Goal: Task Accomplishment & Management: Use online tool/utility

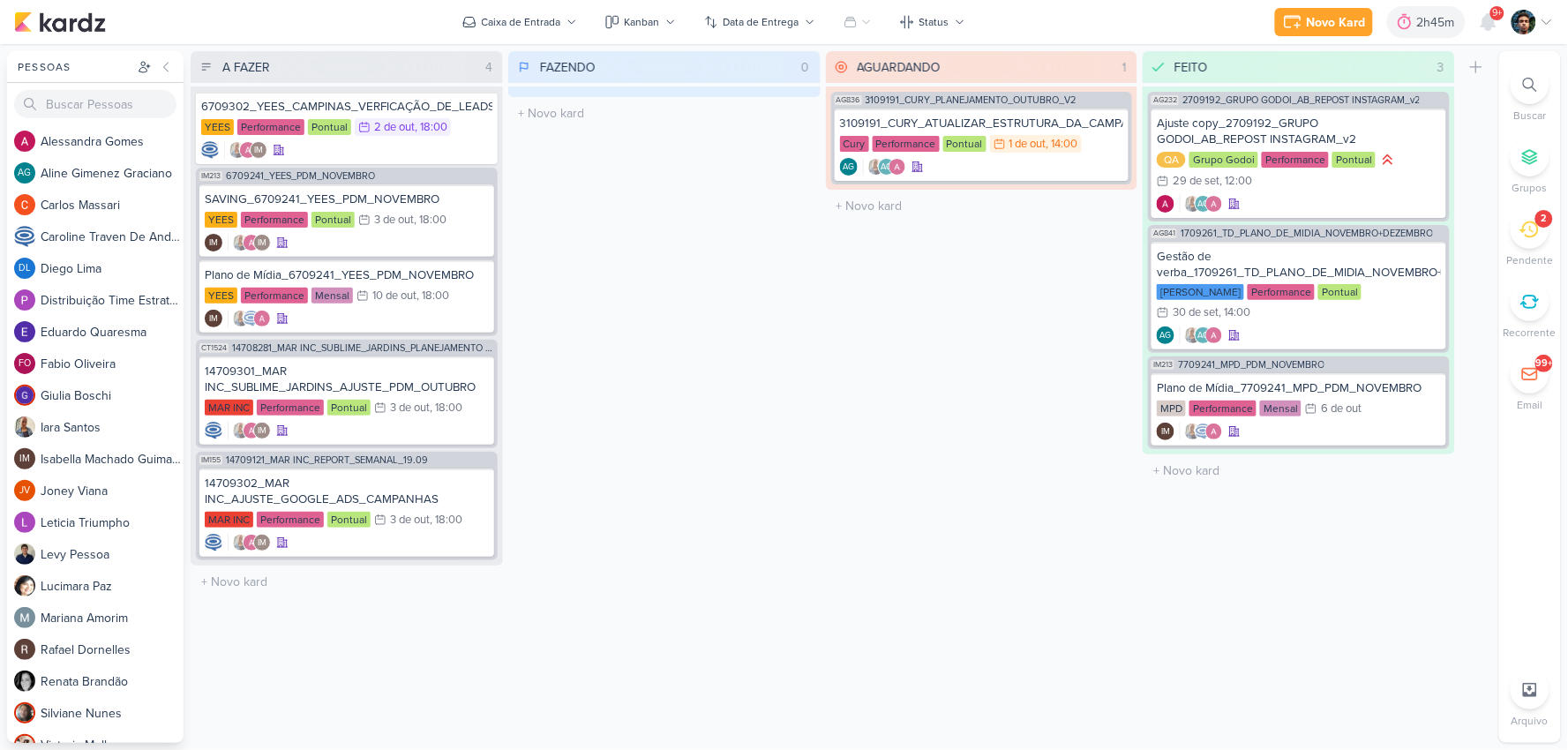
click at [1532, 228] on icon at bounding box center [1529, 229] width 19 height 19
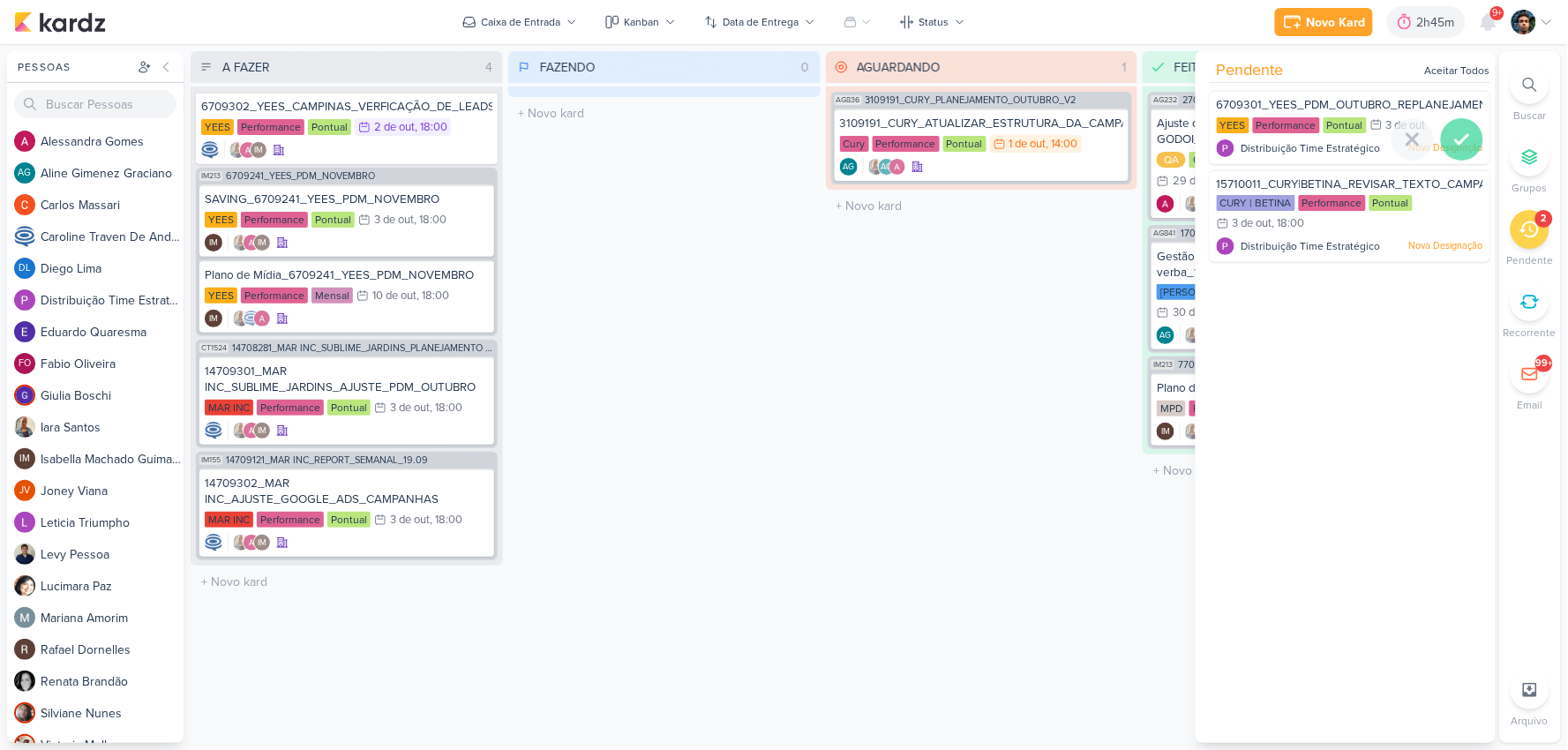
click at [1454, 147] on icon at bounding box center [1462, 139] width 21 height 21
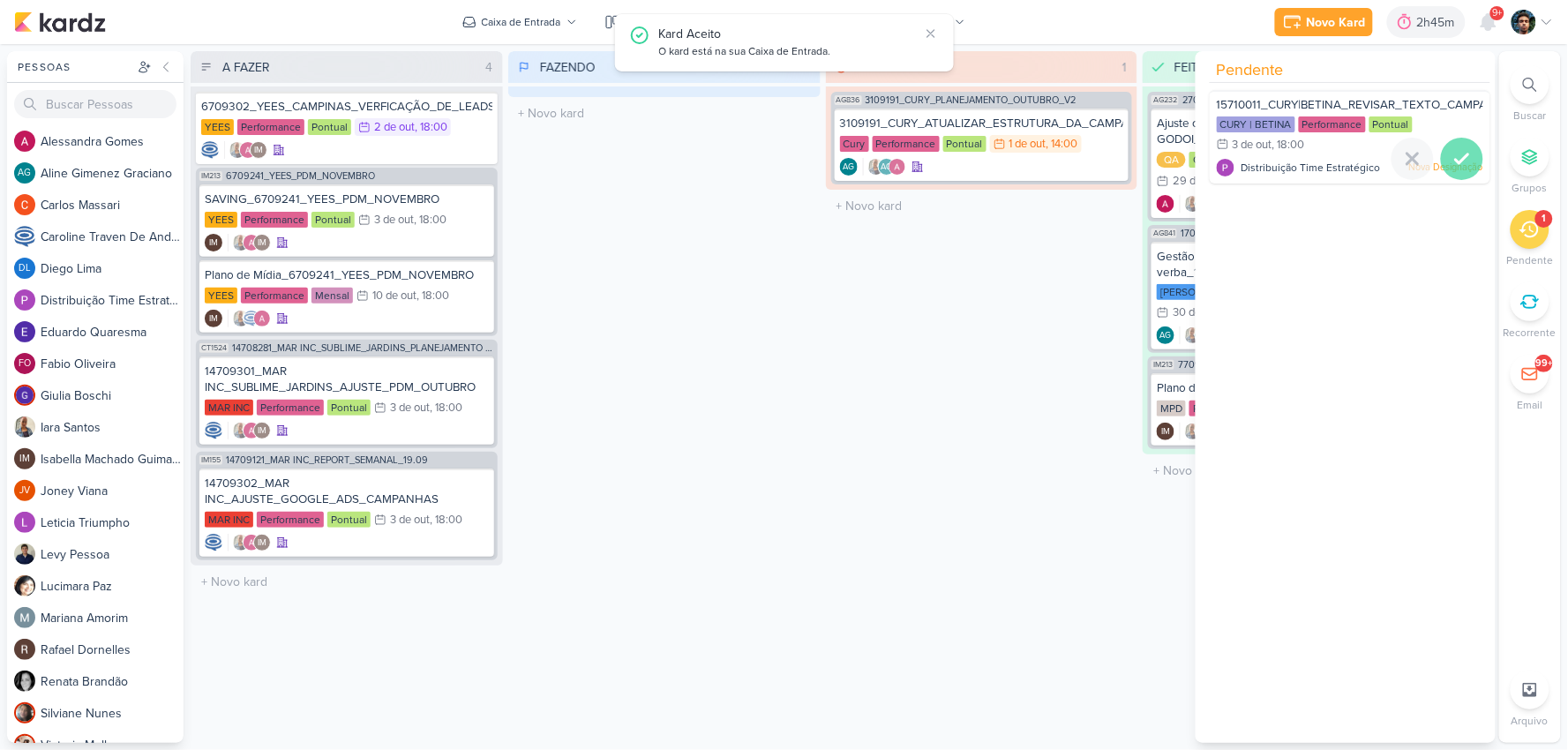
click at [1456, 146] on div at bounding box center [1462, 158] width 42 height 42
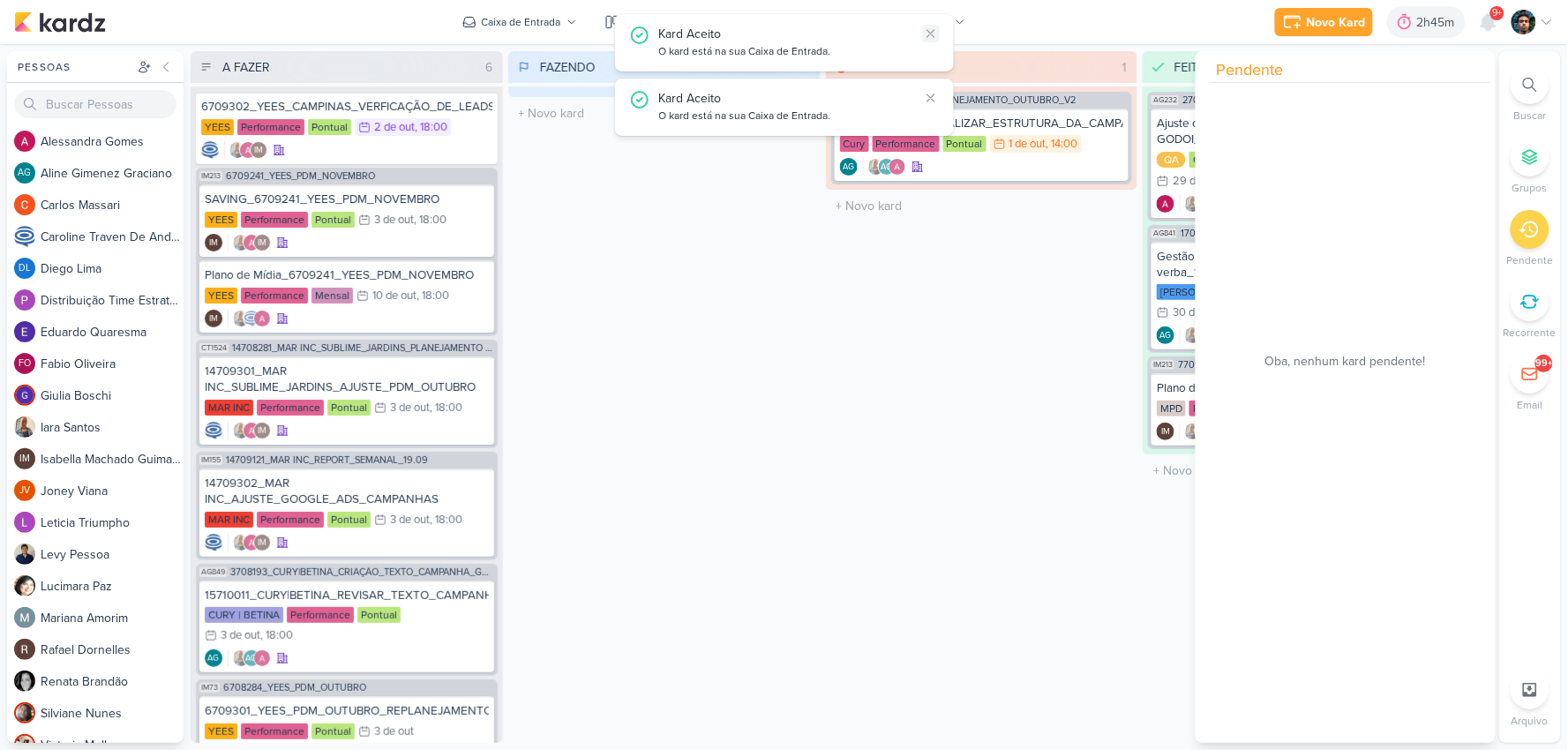
click at [926, 32] on icon at bounding box center [930, 33] width 14 height 14
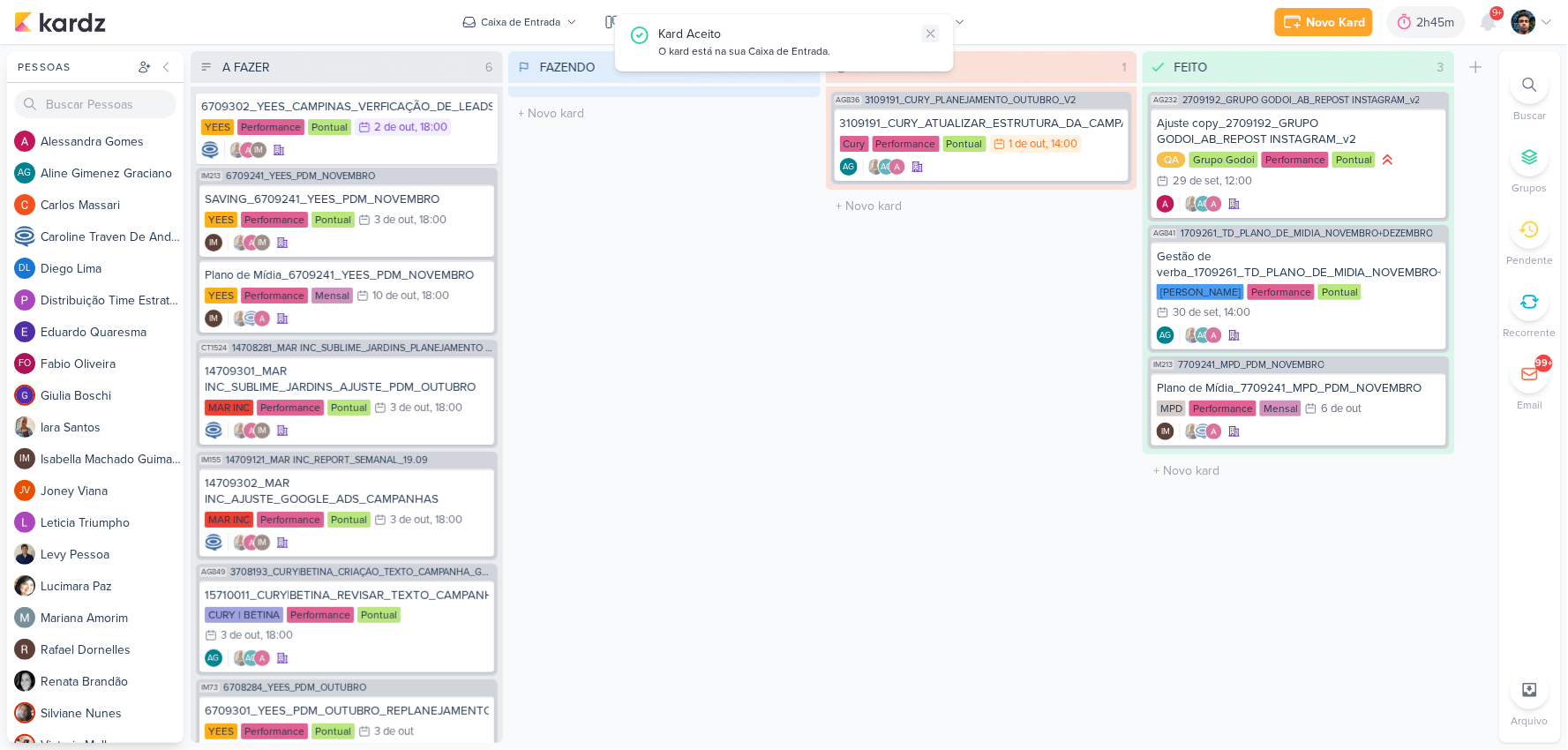
click at [929, 38] on icon at bounding box center [930, 33] width 14 height 14
click at [1118, 120] on icon at bounding box center [1110, 125] width 14 height 14
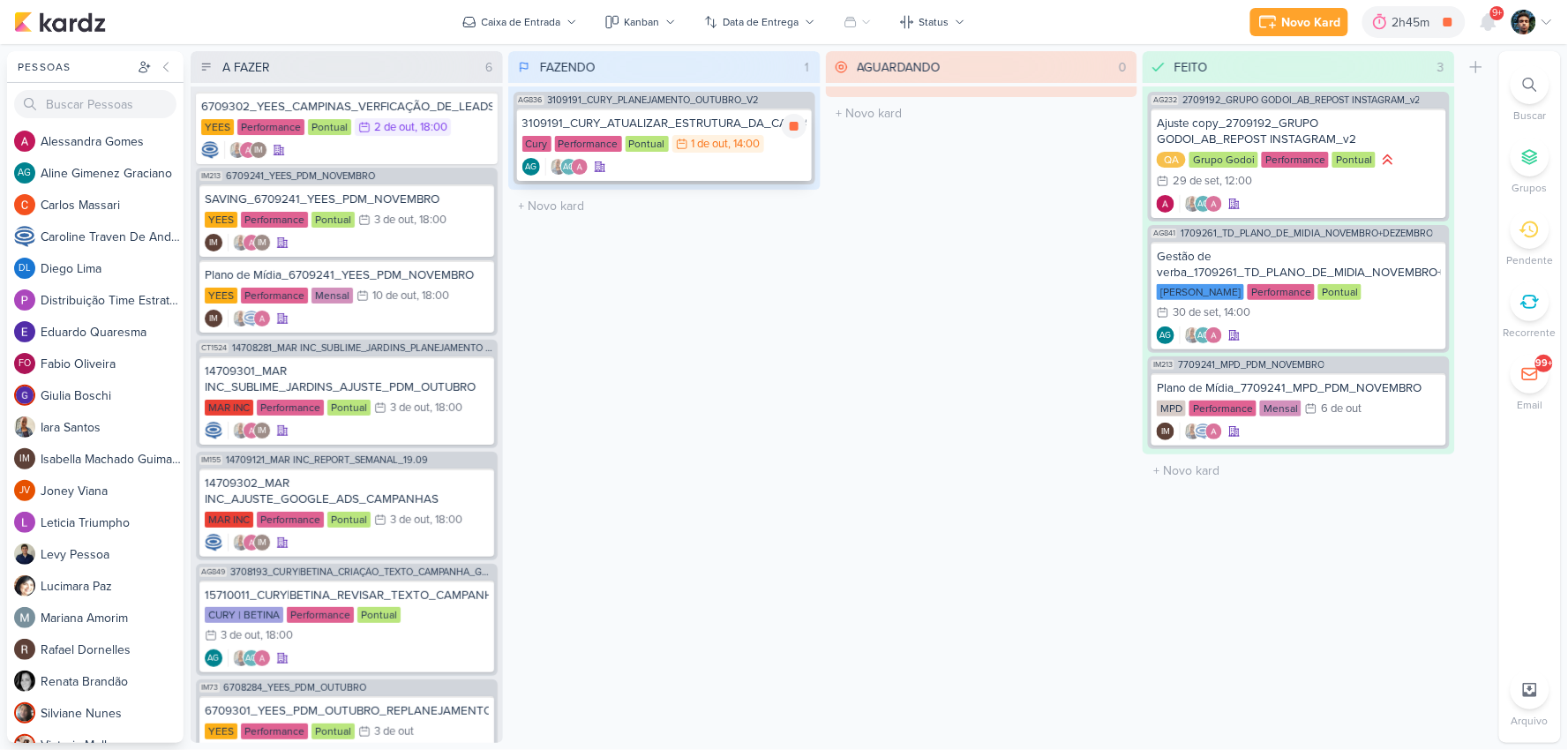
click at [779, 161] on div "AG AG" at bounding box center [665, 167] width 284 height 17
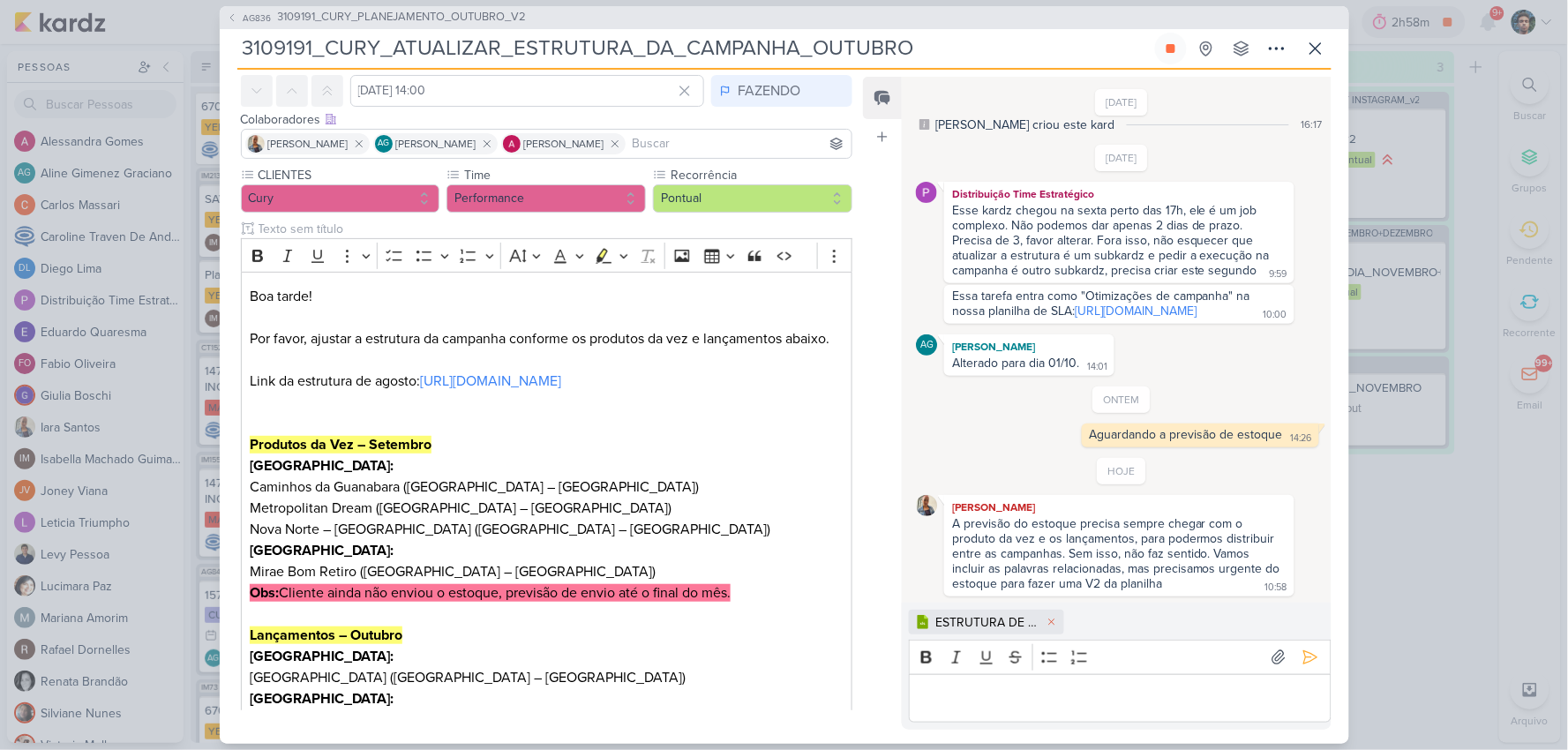
scroll to position [51, 0]
click at [1108, 698] on p "Editor editing area: main" at bounding box center [1119, 698] width 404 height 21
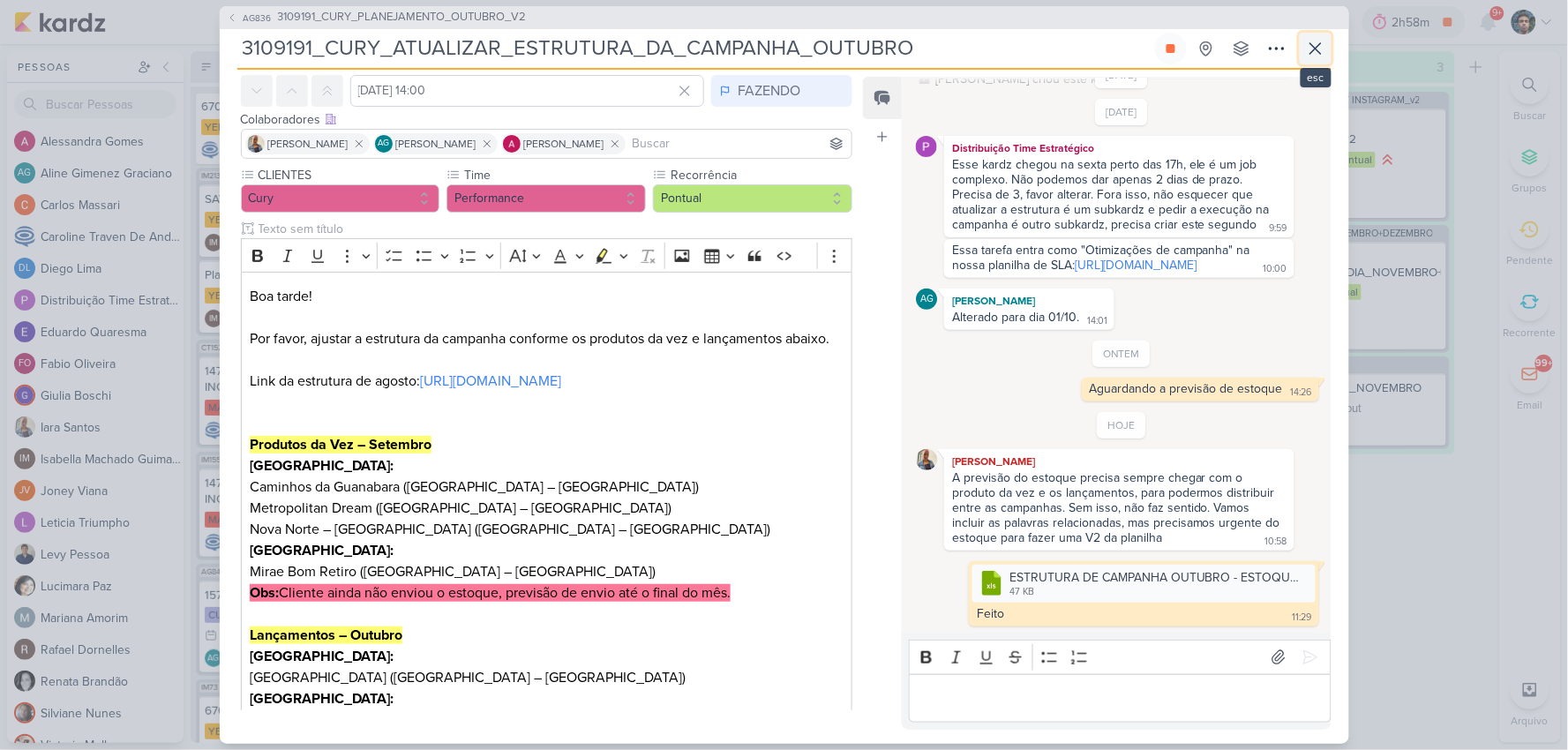
click at [1307, 54] on icon at bounding box center [1315, 48] width 21 height 21
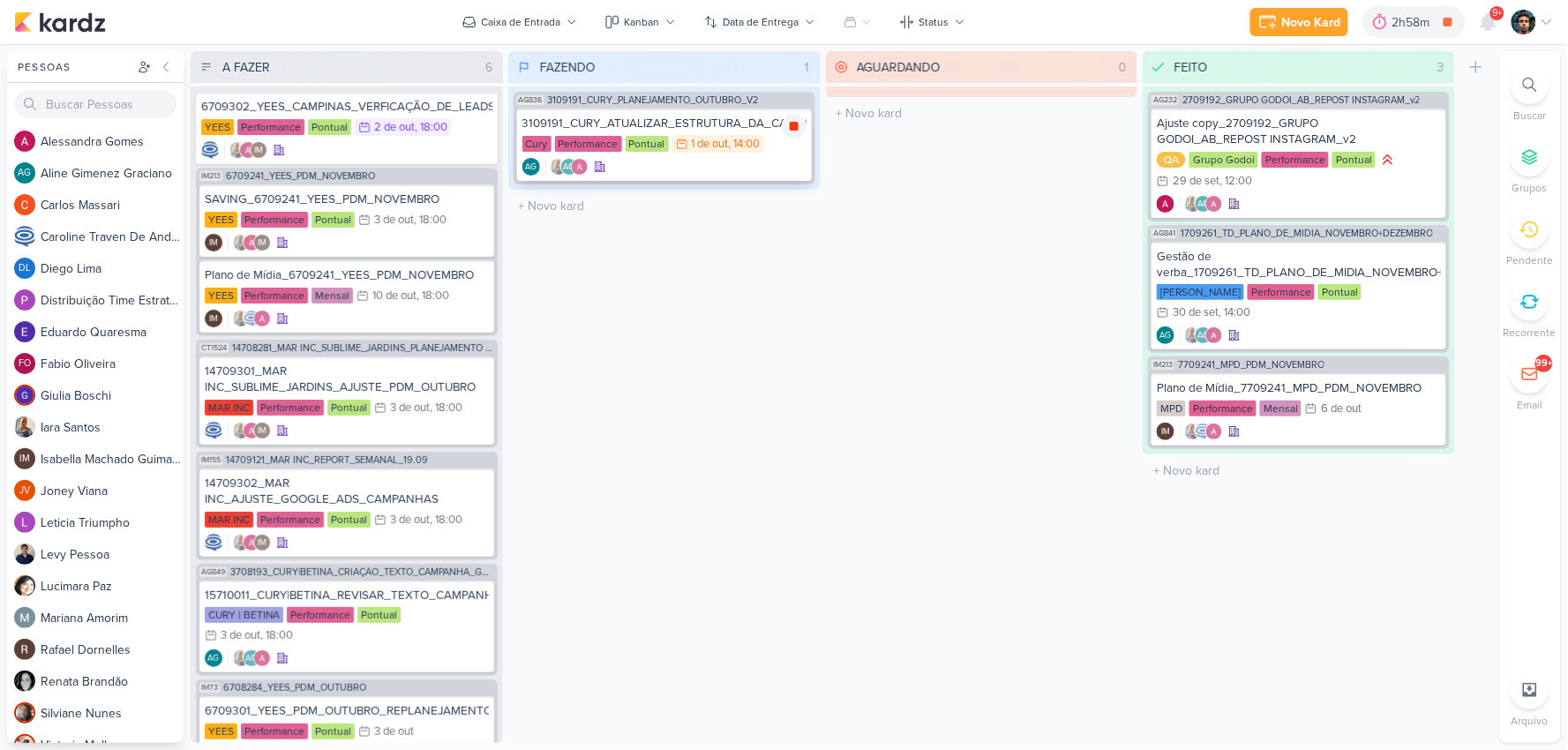
click at [792, 122] on icon at bounding box center [795, 126] width 9 height 9
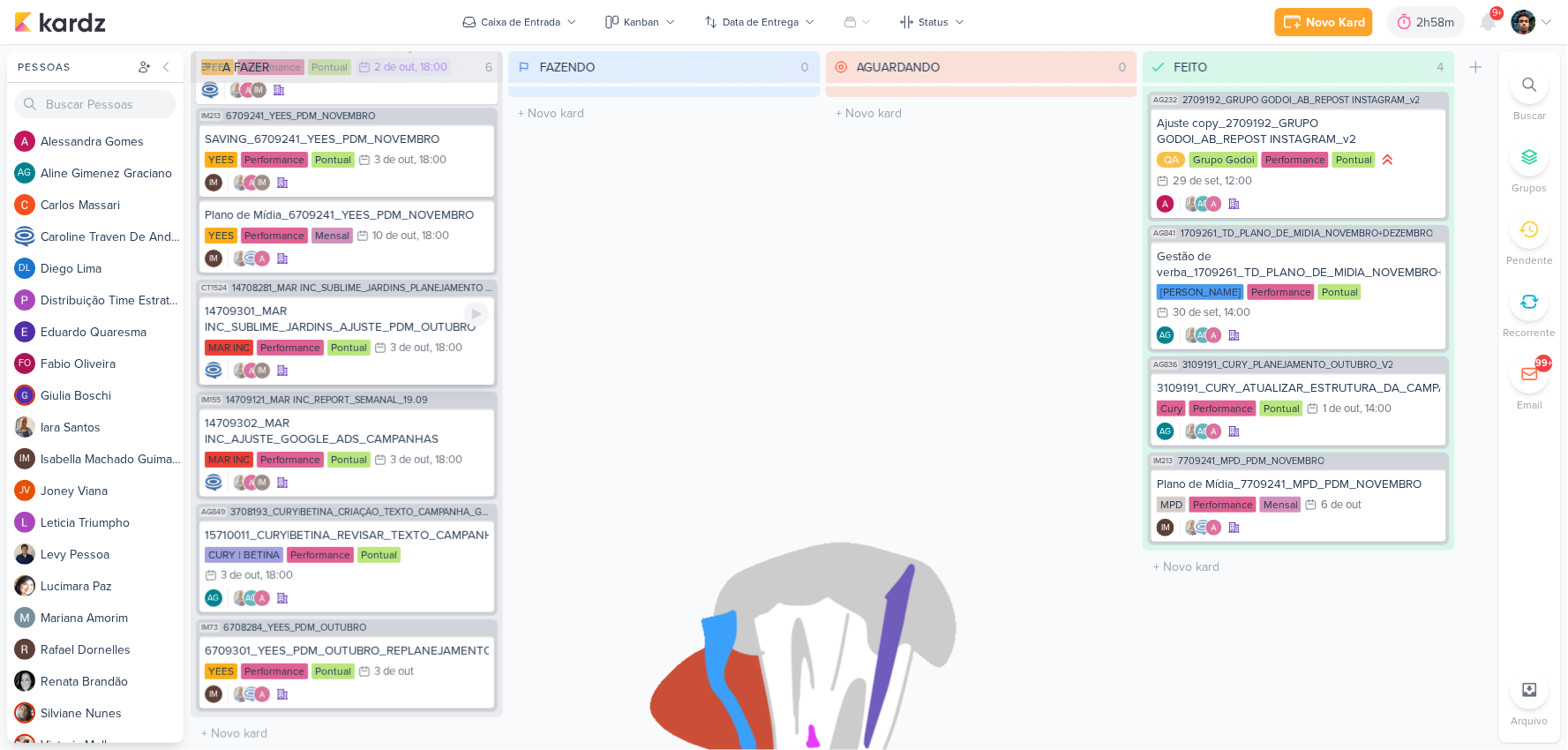
scroll to position [0, 0]
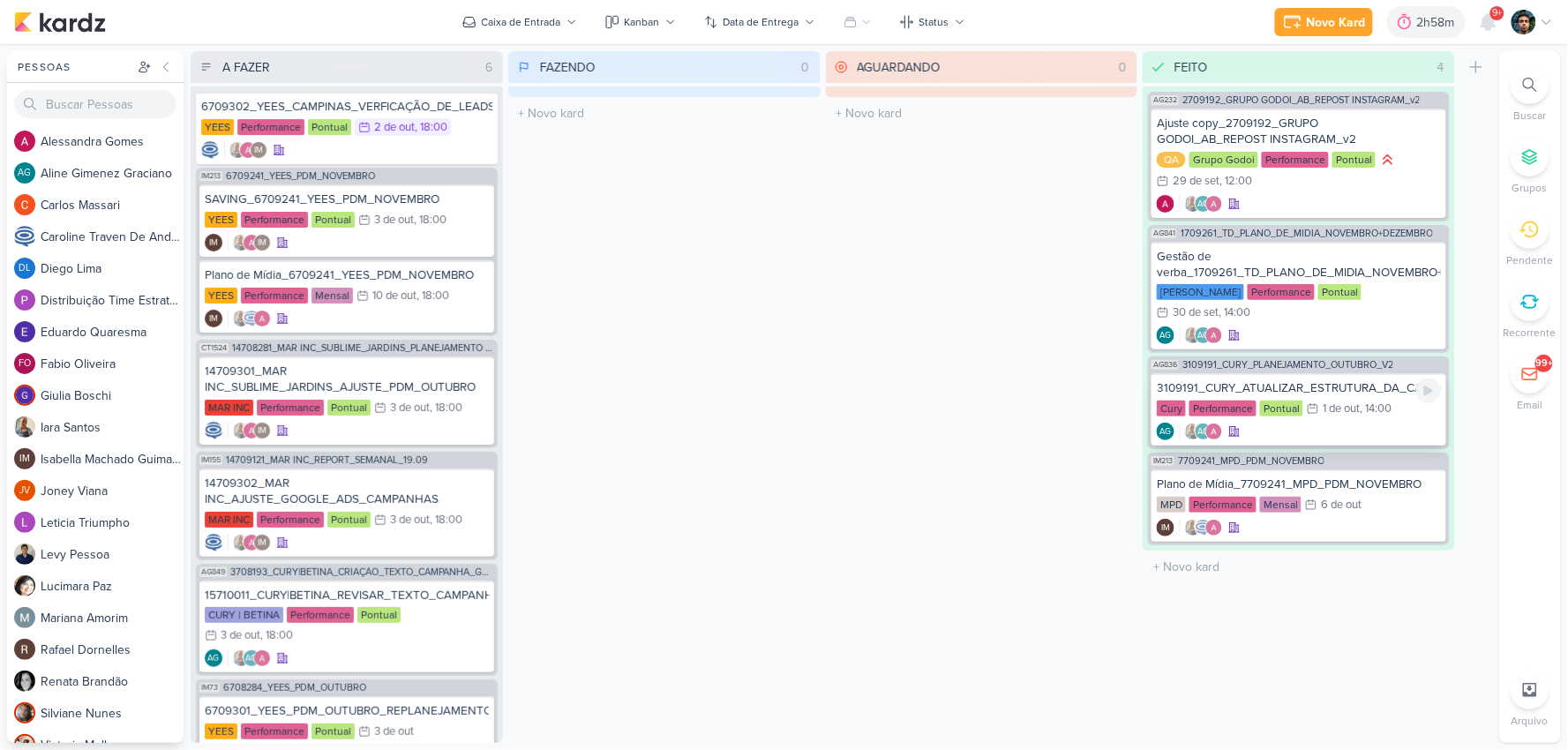
click at [1361, 426] on div "AG AG" at bounding box center [1299, 431] width 284 height 17
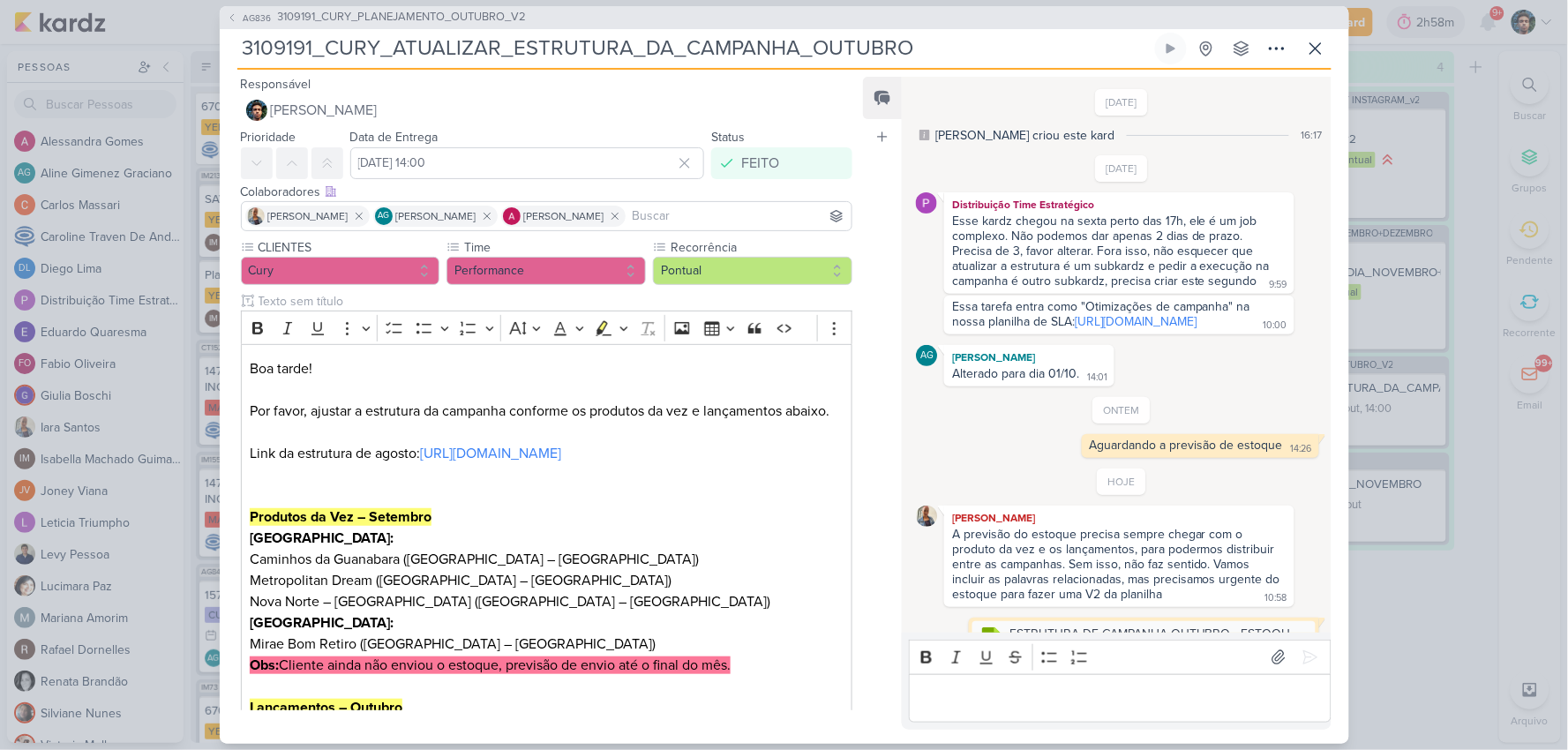
scroll to position [99, 0]
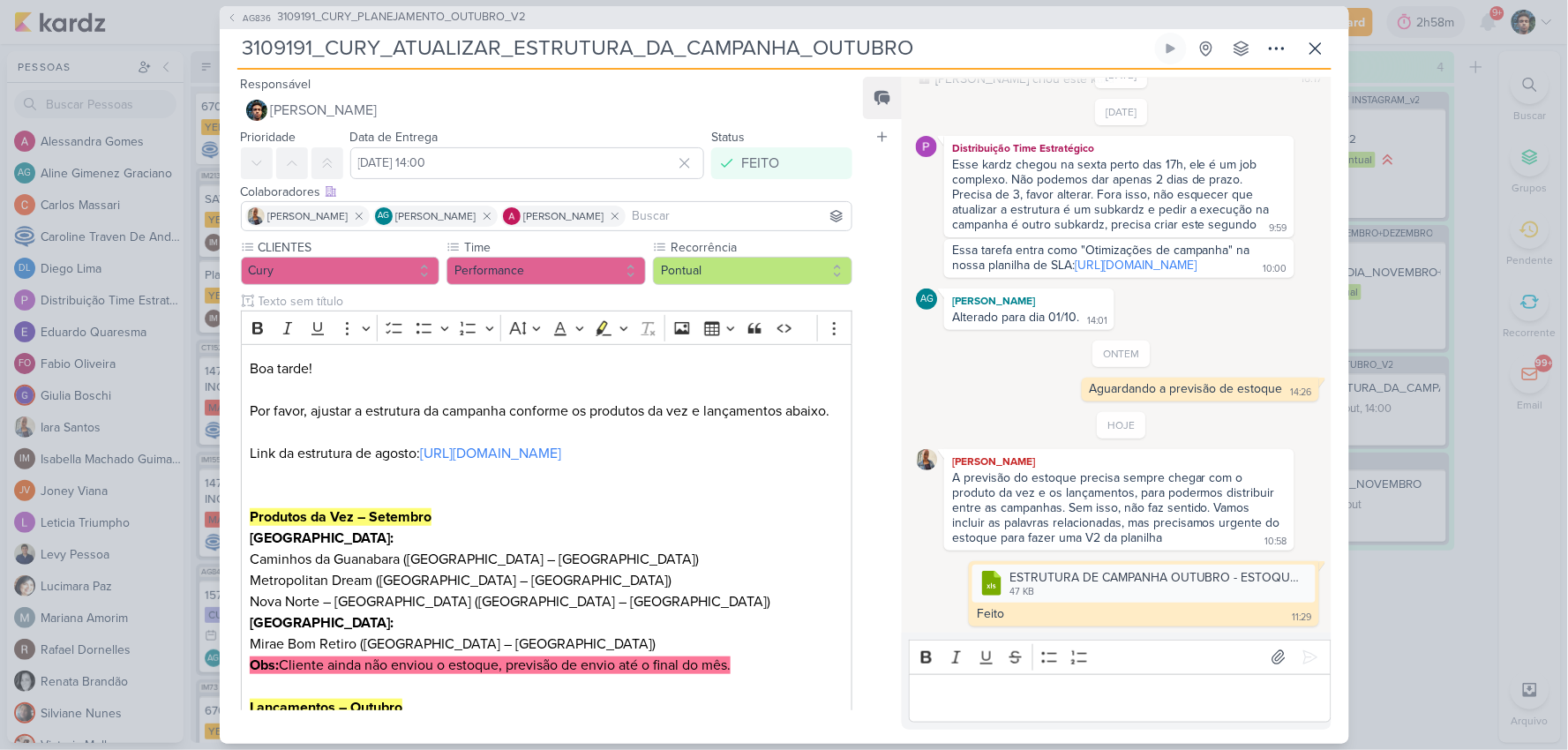
click at [1063, 713] on div "Editor editing area: main" at bounding box center [1119, 698] width 422 height 49
click at [1060, 701] on p "Só precisamos agora só kardz de execução do" at bounding box center [1119, 698] width 404 height 21
click at [1263, 702] on p "Só precisamos agora do kardz de execução do" at bounding box center [1119, 698] width 404 height 21
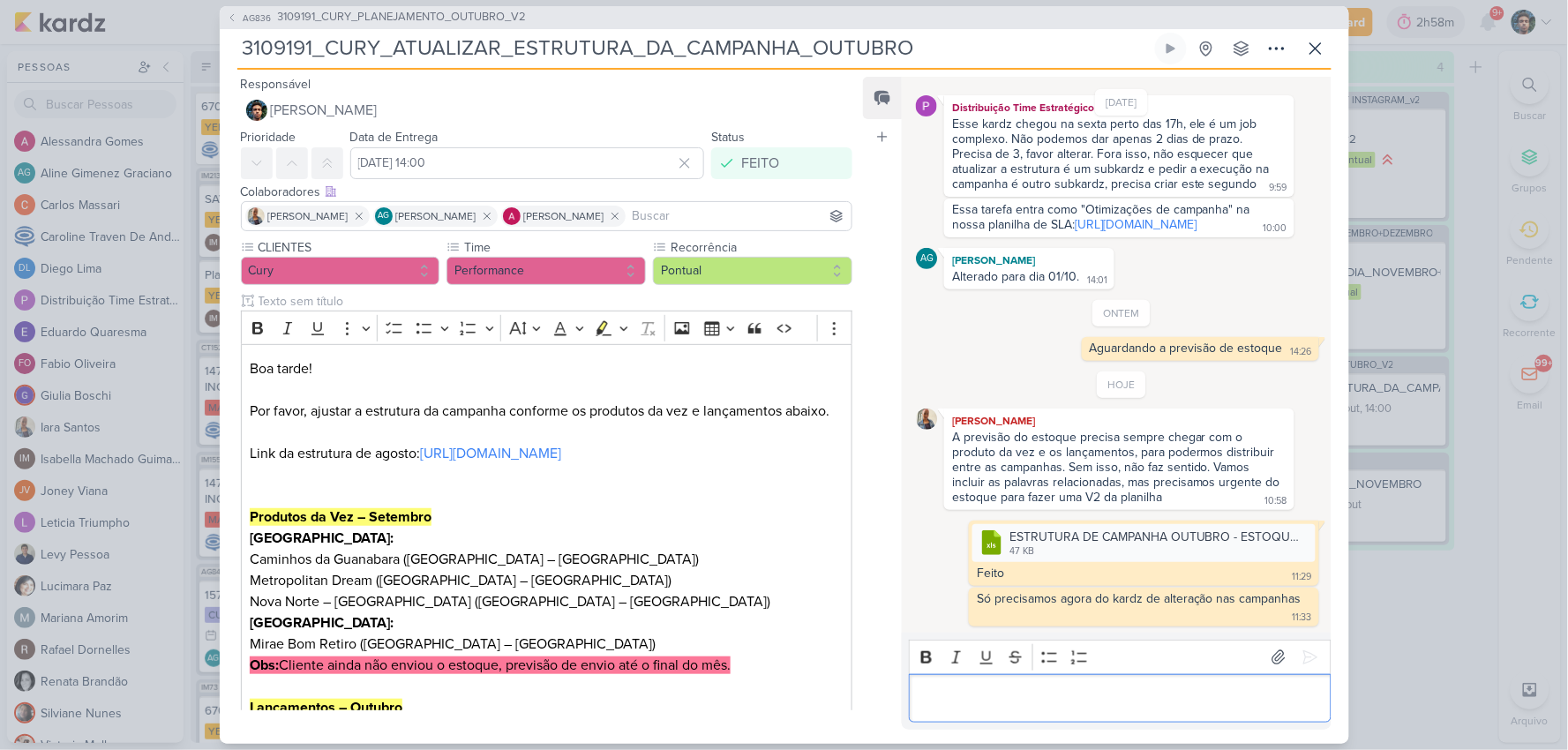
scroll to position [139, 0]
click at [1306, 56] on icon at bounding box center [1315, 48] width 21 height 21
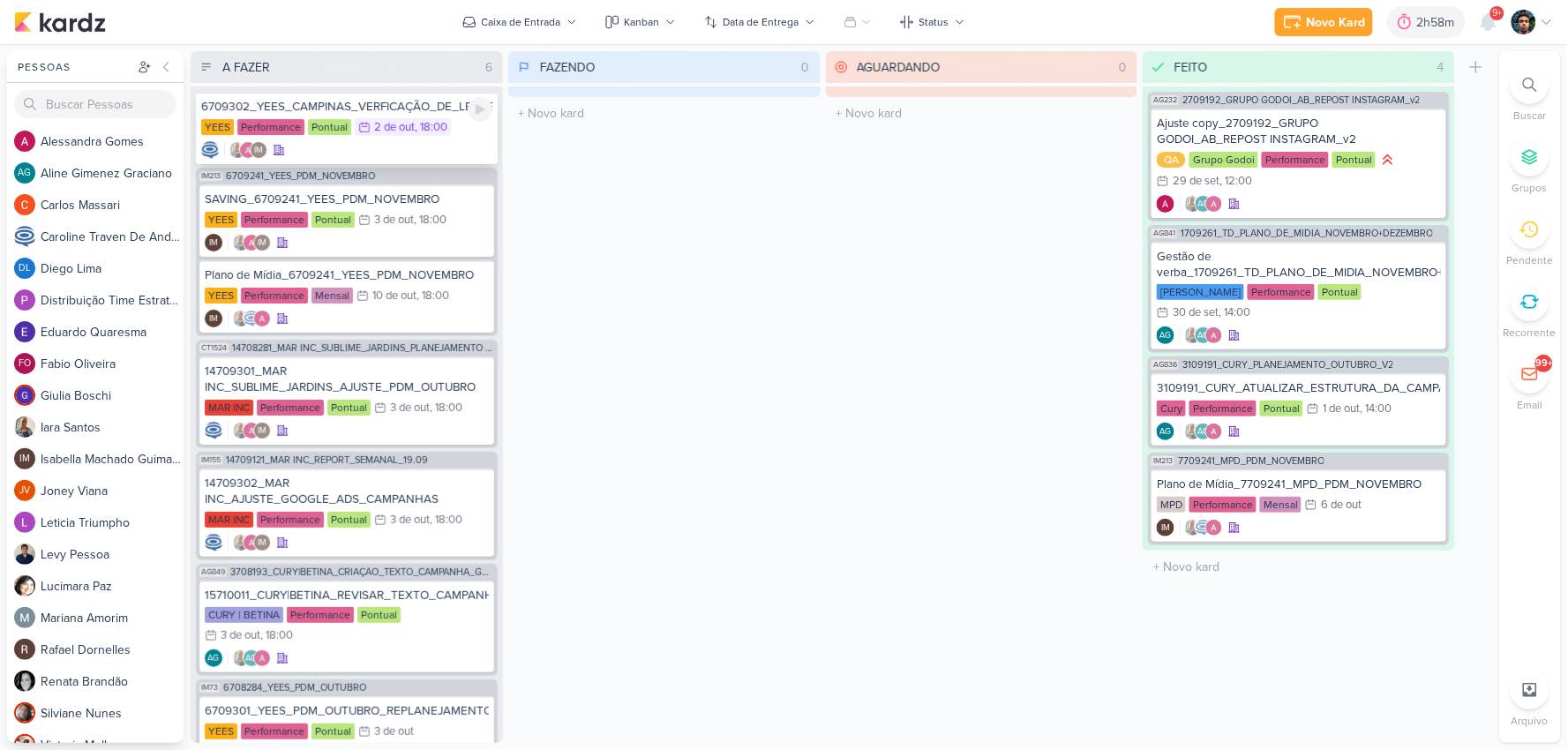
click at [381, 145] on div "IM" at bounding box center [347, 149] width 291 height 17
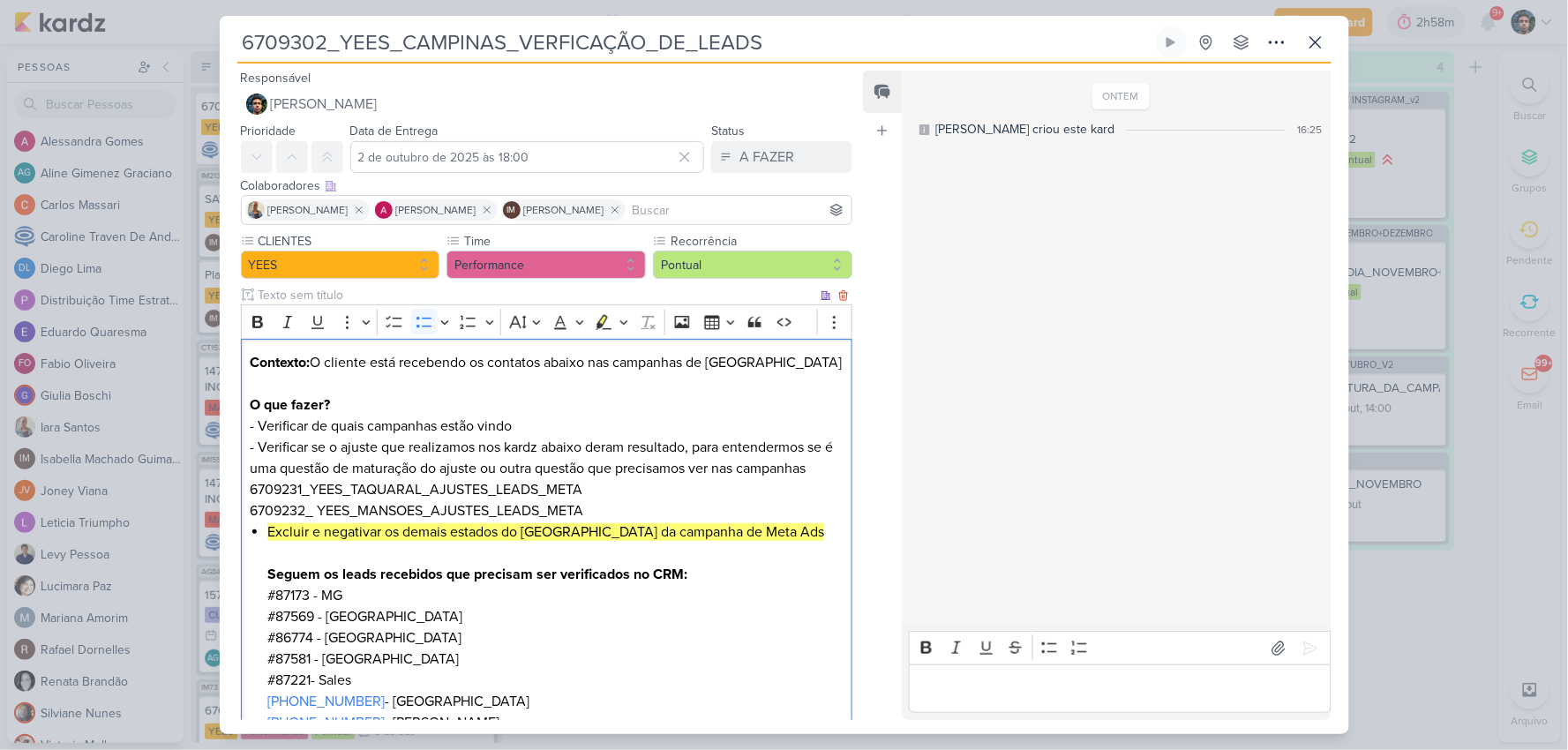
scroll to position [98, 0]
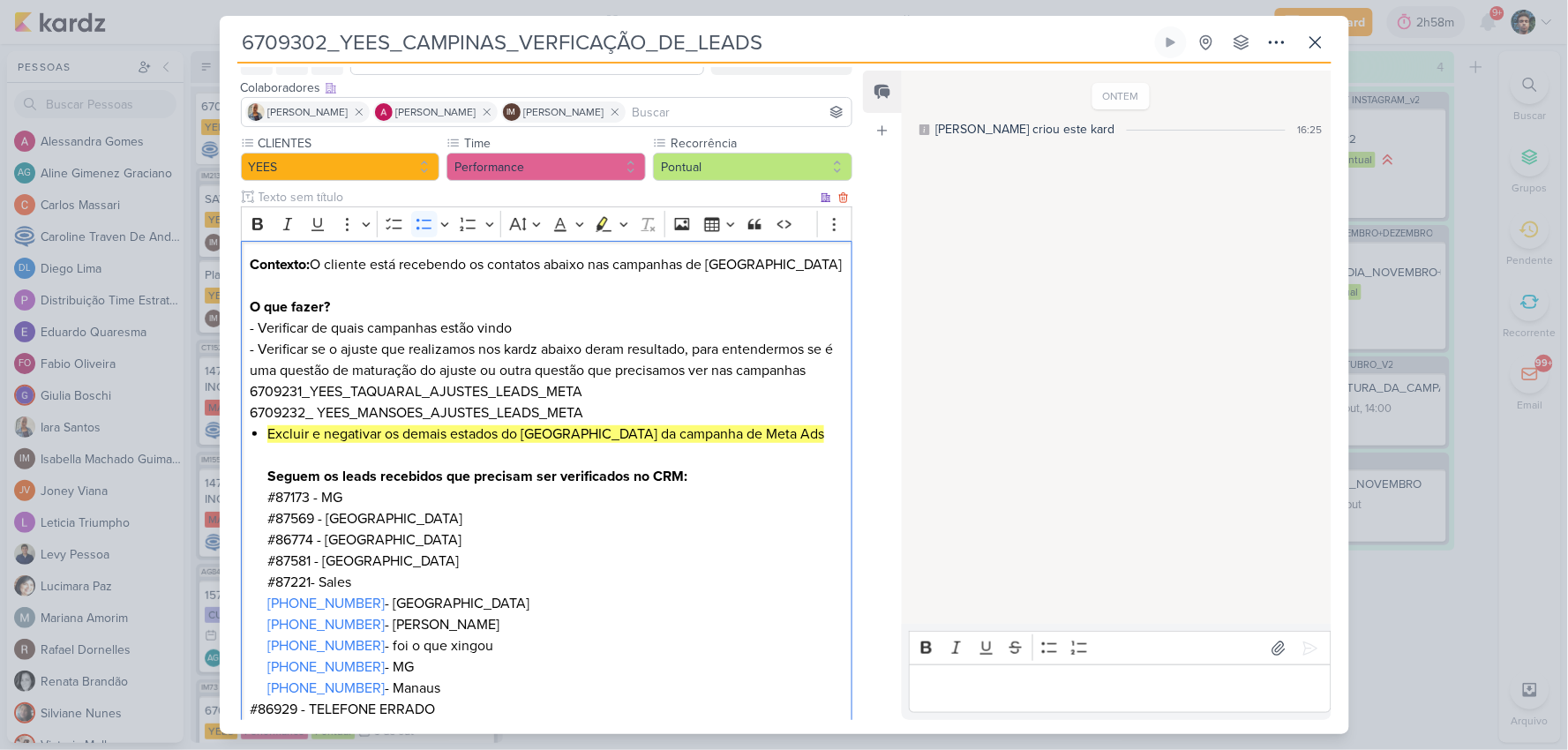
drag, startPoint x: 492, startPoint y: 621, endPoint x: 379, endPoint y: 622, distance: 113.0
click at [379, 625] on li "Excluir e negativar os demais estados do [GEOGRAPHIC_DATA] da campanha de Meta …" at bounding box center [555, 561] width 575 height 276
copy li "oão Monlevade"
click at [1173, 49] on button at bounding box center [1171, 42] width 32 height 32
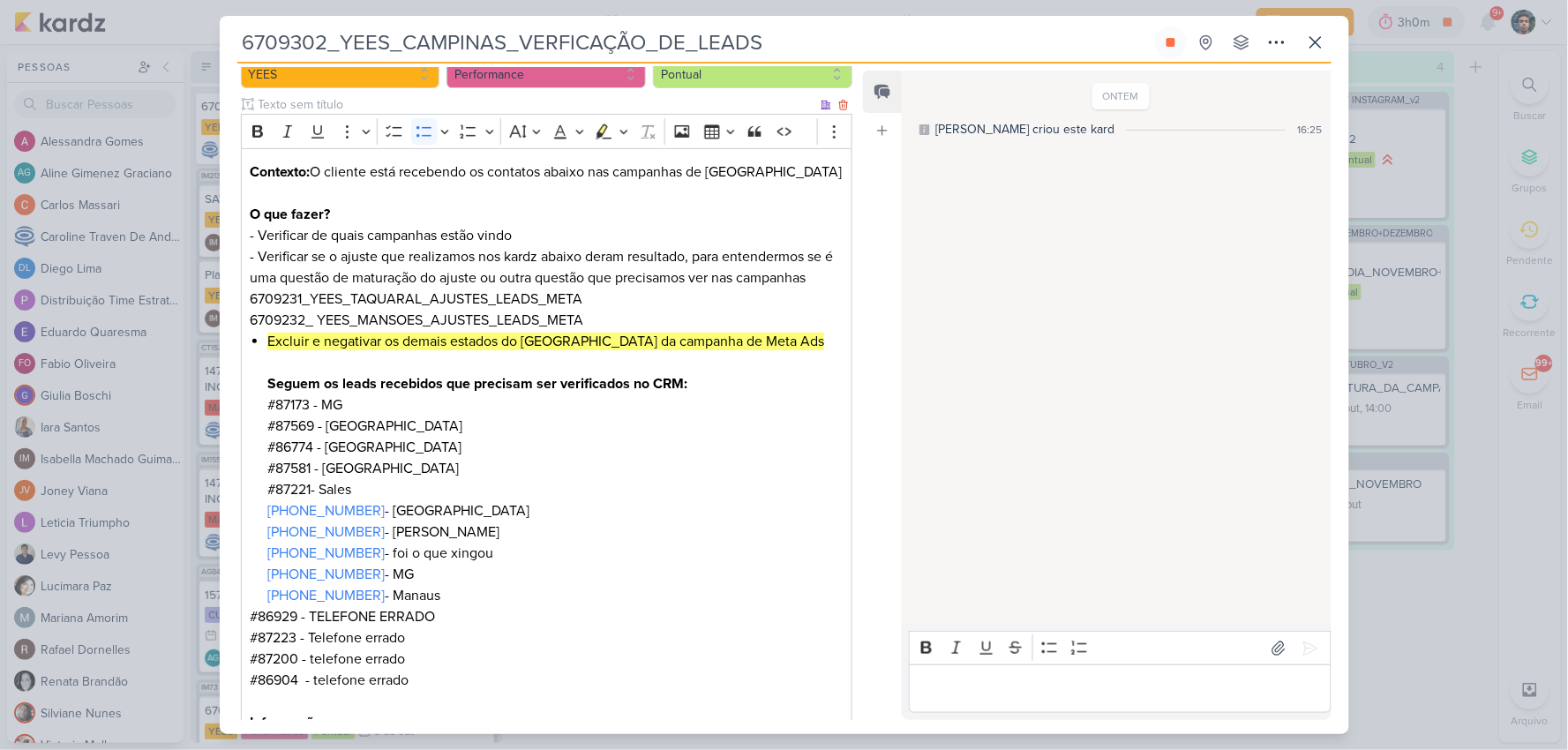
scroll to position [183, 0]
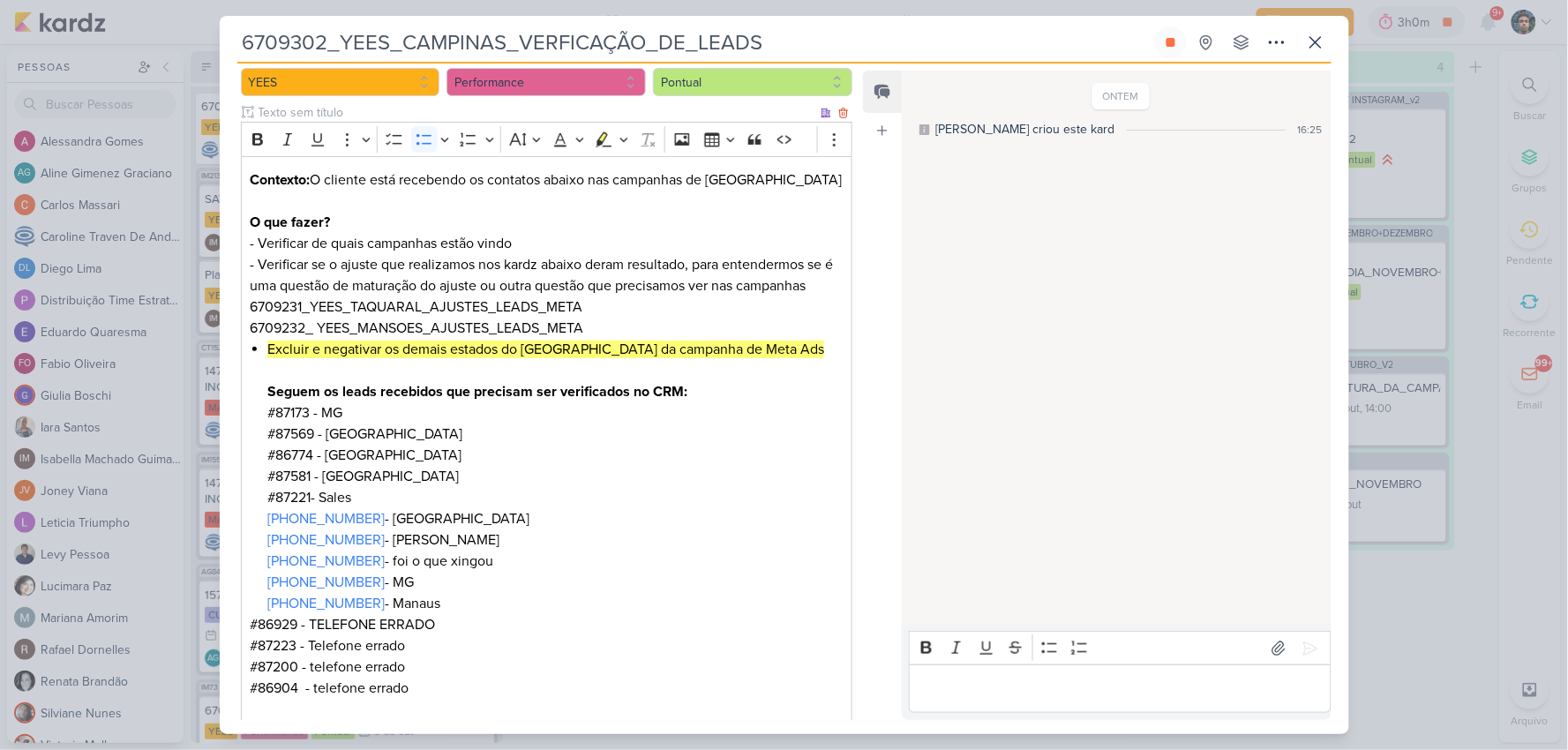
click at [382, 367] on li "Excluir e negativar os demais estados do [GEOGRAPHIC_DATA] da campanha de Meta …" at bounding box center [555, 476] width 575 height 276
click at [381, 367] on li "Excluir e negativar os demais estados do [GEOGRAPHIC_DATA] da campanha de Meta …" at bounding box center [555, 476] width 575 height 276
click at [306, 354] on mark "Excluir e negativar os demais estados do [GEOGRAPHIC_DATA] da campanha de Meta …" at bounding box center [546, 349] width 557 height 17
